Goal: Transaction & Acquisition: Purchase product/service

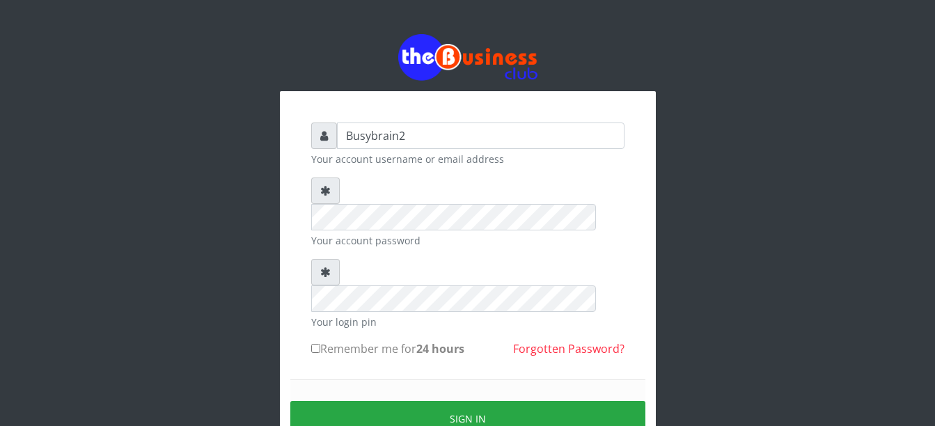
click at [359, 206] on div "Your account password" at bounding box center [467, 212] width 313 height 70
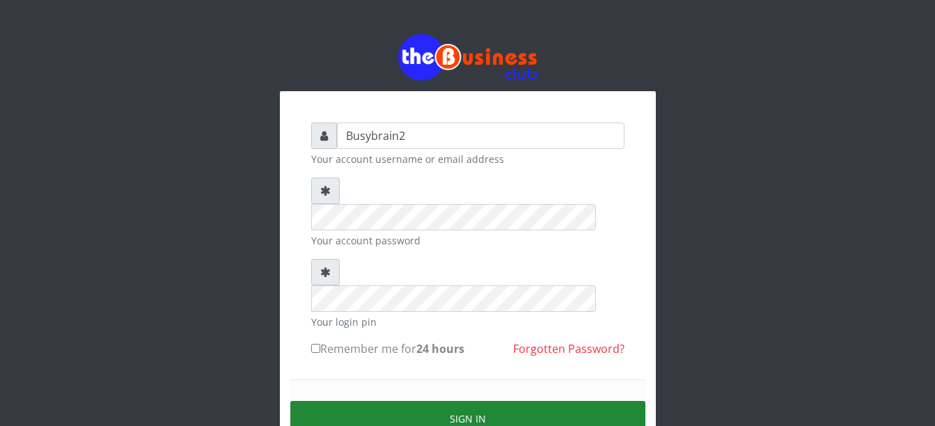
click at [396, 401] on button "Sign in" at bounding box center [467, 418] width 355 height 35
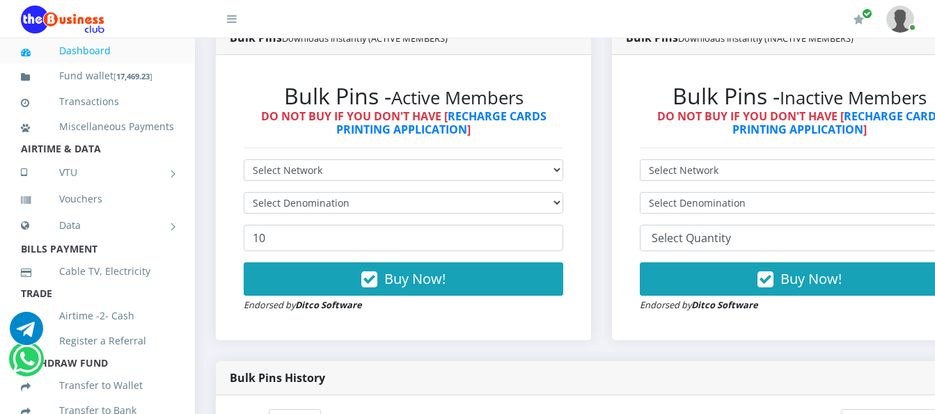
scroll to position [418, 0]
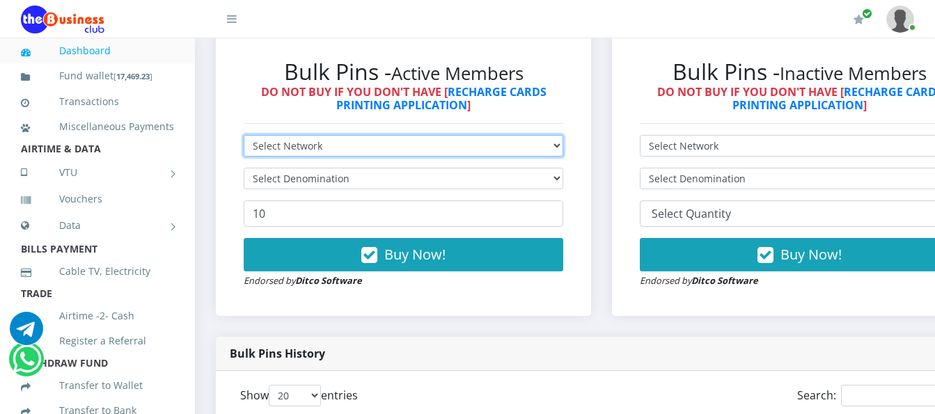
click at [404, 135] on select "Select Network MTN Globacom 9Mobile Airtel" at bounding box center [403, 146] width 319 height 22
select select "Airtel"
click at [244, 135] on select "Select Network MTN Globacom 9Mobile Airtel" at bounding box center [403, 146] width 319 height 22
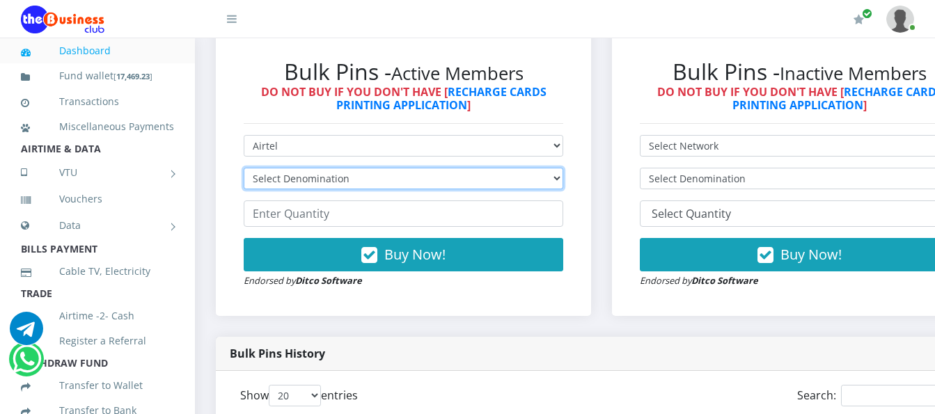
click at [406, 168] on select "Select Denomination Airtel NGN100 - ₦96.38 Airtel NGN200 - ₦192.76 Airtel NGN50…" at bounding box center [403, 179] width 319 height 22
select select "96.38-100"
click at [244, 168] on select "Select Denomination Airtel NGN100 - ₦96.38 Airtel NGN200 - ₦192.76 Airtel NGN50…" at bounding box center [403, 179] width 319 height 22
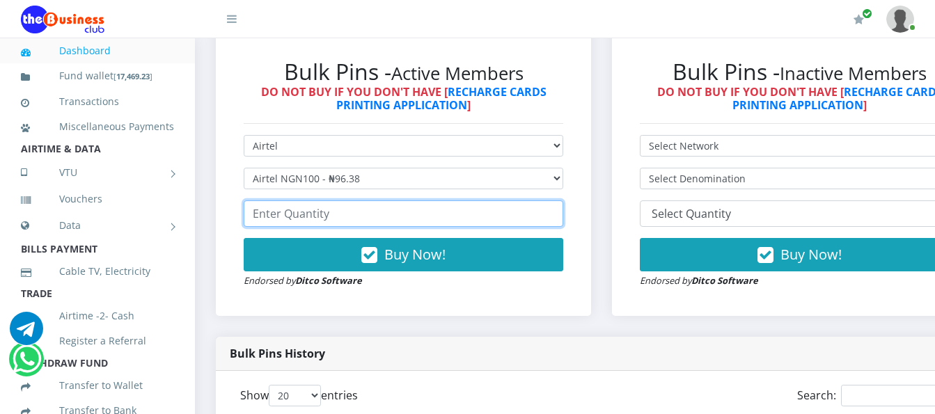
click at [418, 211] on input "number" at bounding box center [403, 213] width 319 height 26
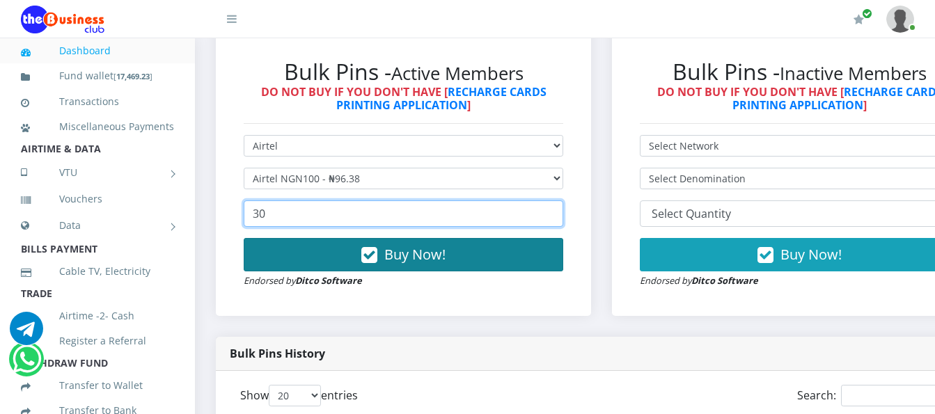
type input "30"
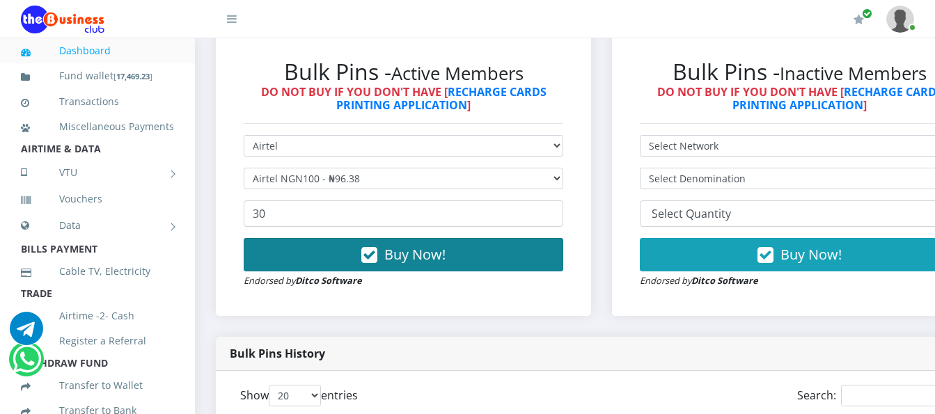
click at [474, 241] on button "Buy Now!" at bounding box center [403, 254] width 319 height 33
